Goal: Communication & Community: Connect with others

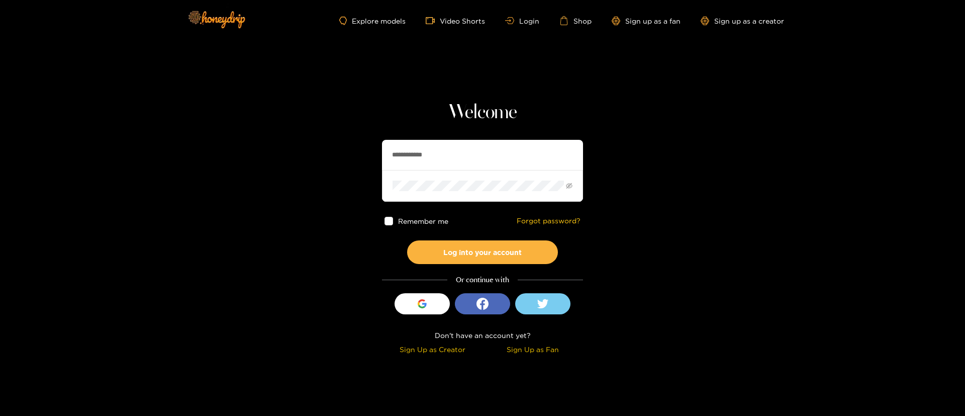
click at [444, 153] on input "**********" at bounding box center [482, 155] width 201 height 30
paste input "text"
type input "******"
click at [507, 257] on button "Log into your account" at bounding box center [482, 252] width 151 height 24
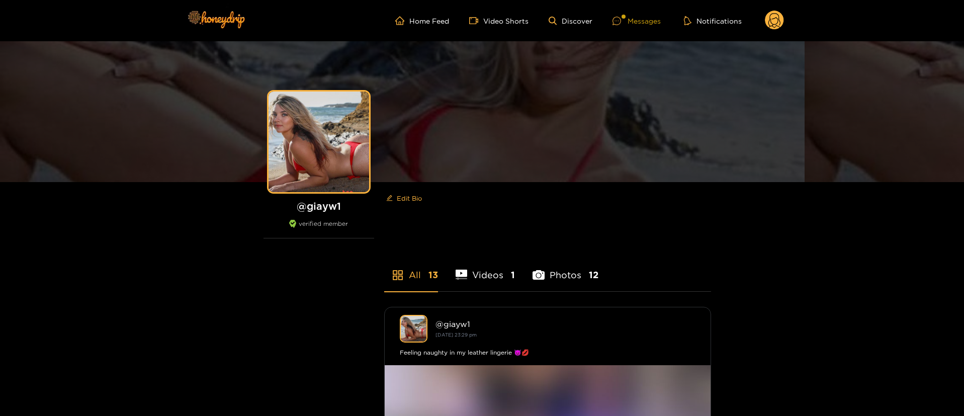
click at [644, 16] on div "Messages" at bounding box center [636, 21] width 48 height 12
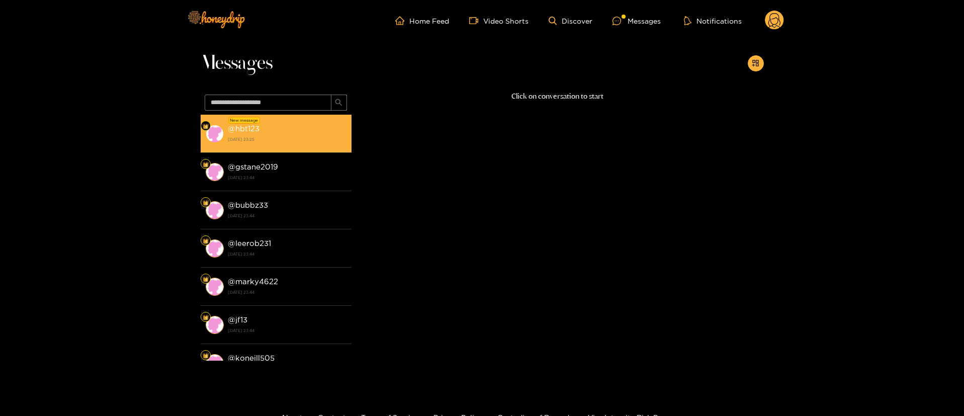
click at [277, 137] on strong "[DATE] 23:25" at bounding box center [287, 139] width 119 height 9
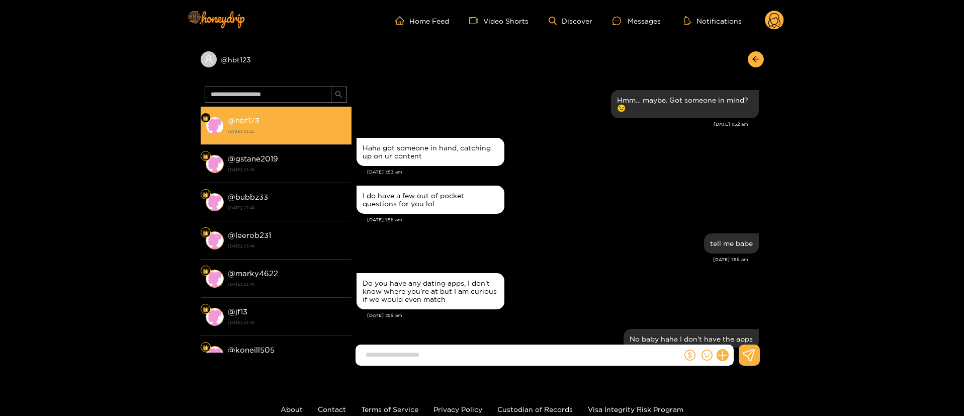
scroll to position [920, 0]
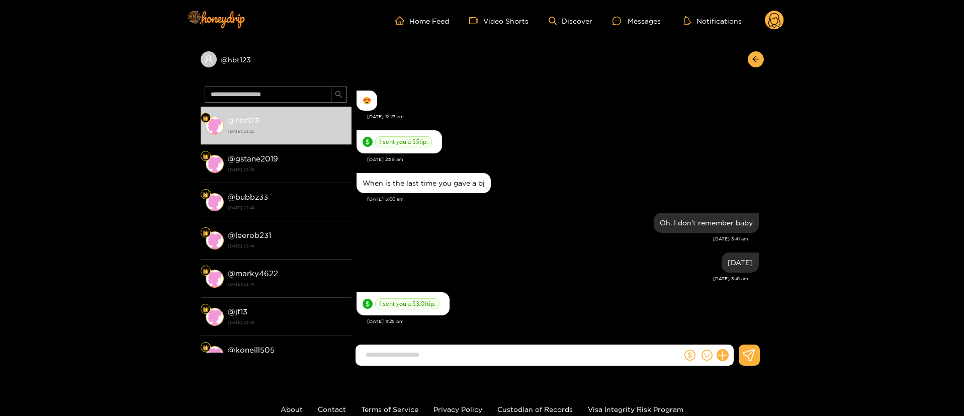
click at [587, 161] on div "[DATE] 2:59 am" at bounding box center [563, 159] width 392 height 7
click at [563, 238] on div "[DATE] 3:41 am" at bounding box center [552, 238] width 392 height 7
click at [517, 352] on input at bounding box center [520, 354] width 321 height 17
click at [509, 285] on div "[DATE] [DATE] 3:41 am" at bounding box center [557, 270] width 402 height 40
click at [472, 348] on input at bounding box center [520, 354] width 321 height 17
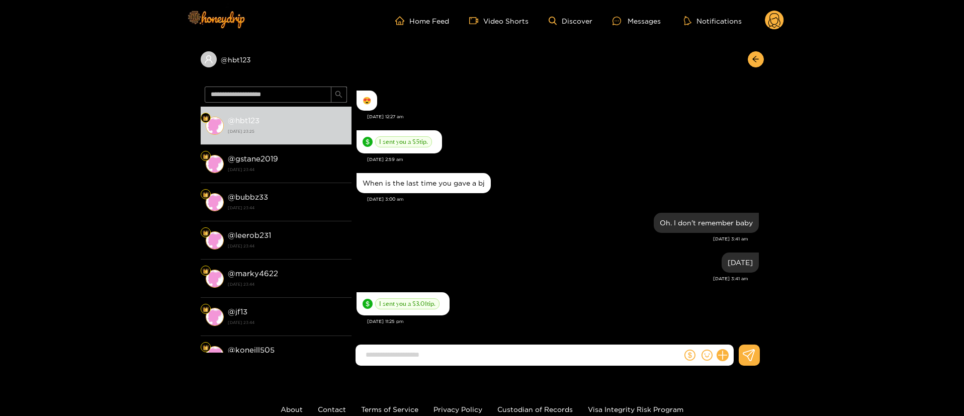
click at [447, 352] on input at bounding box center [520, 354] width 321 height 17
click at [553, 275] on div "[DATE] 3:41 am" at bounding box center [552, 278] width 392 height 7
click at [489, 352] on input at bounding box center [520, 354] width 321 height 17
type input "**********"
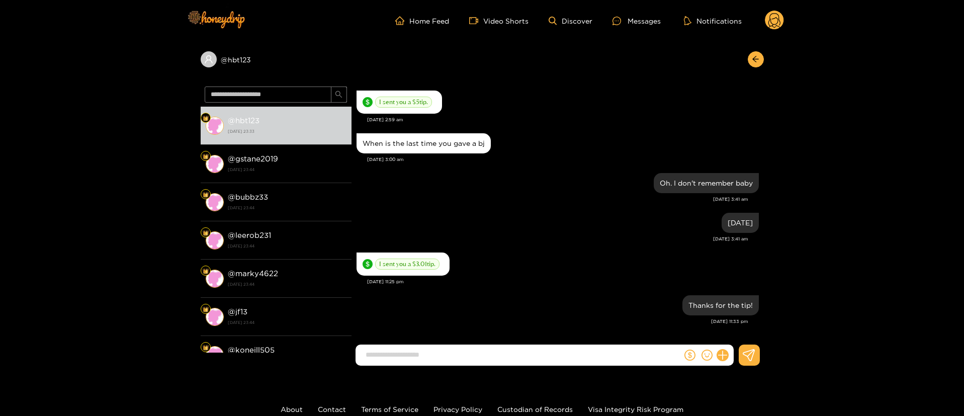
click at [776, 18] on circle at bounding box center [774, 20] width 19 height 19
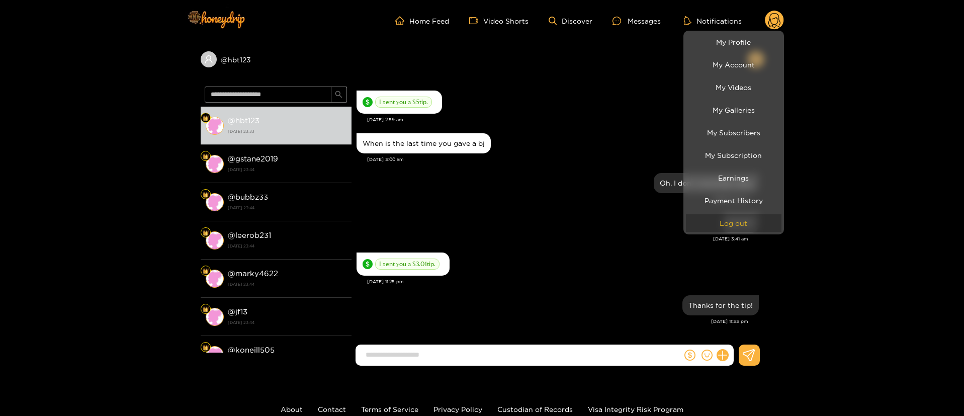
click at [749, 227] on button "Log out" at bounding box center [734, 223] width 96 height 18
